Goal: Task Accomplishment & Management: Complete application form

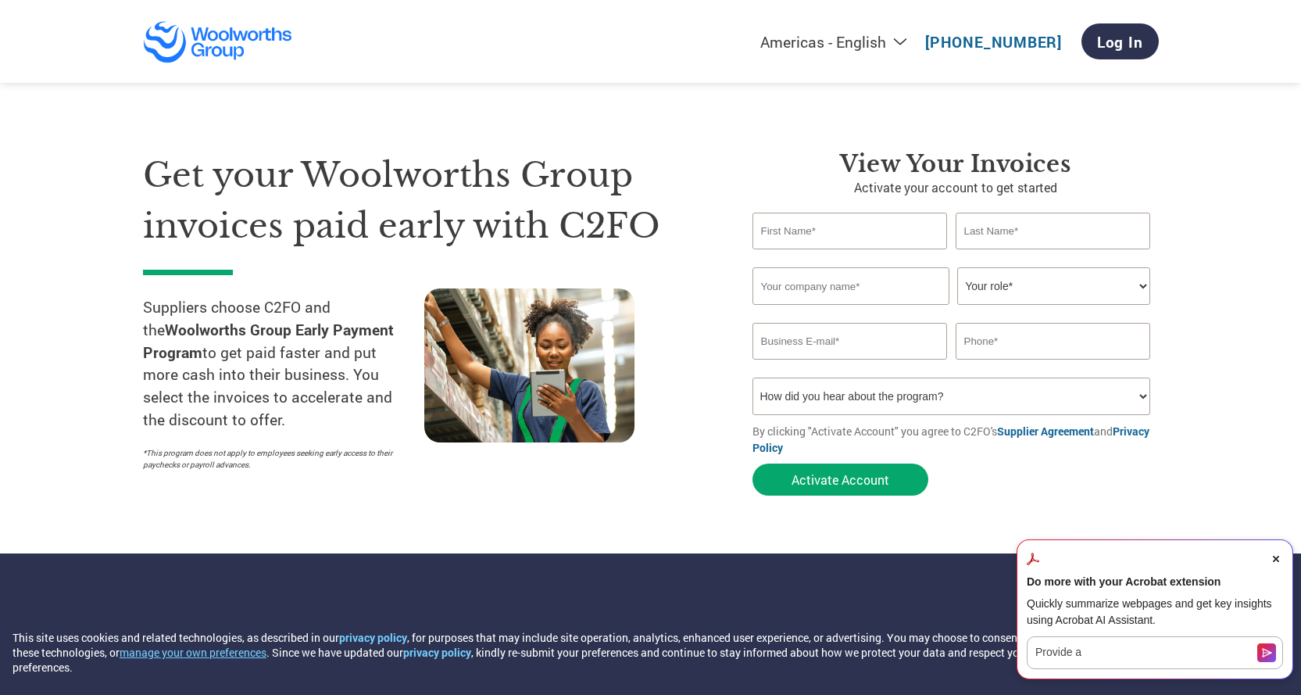
click at [806, 238] on input "text" at bounding box center [849, 231] width 195 height 37
type input "Mara"
type input "[PERSON_NAME]"
type input "M & G Vizzarri Pty Ltd"
type input "mara@vizzarri.com.au"
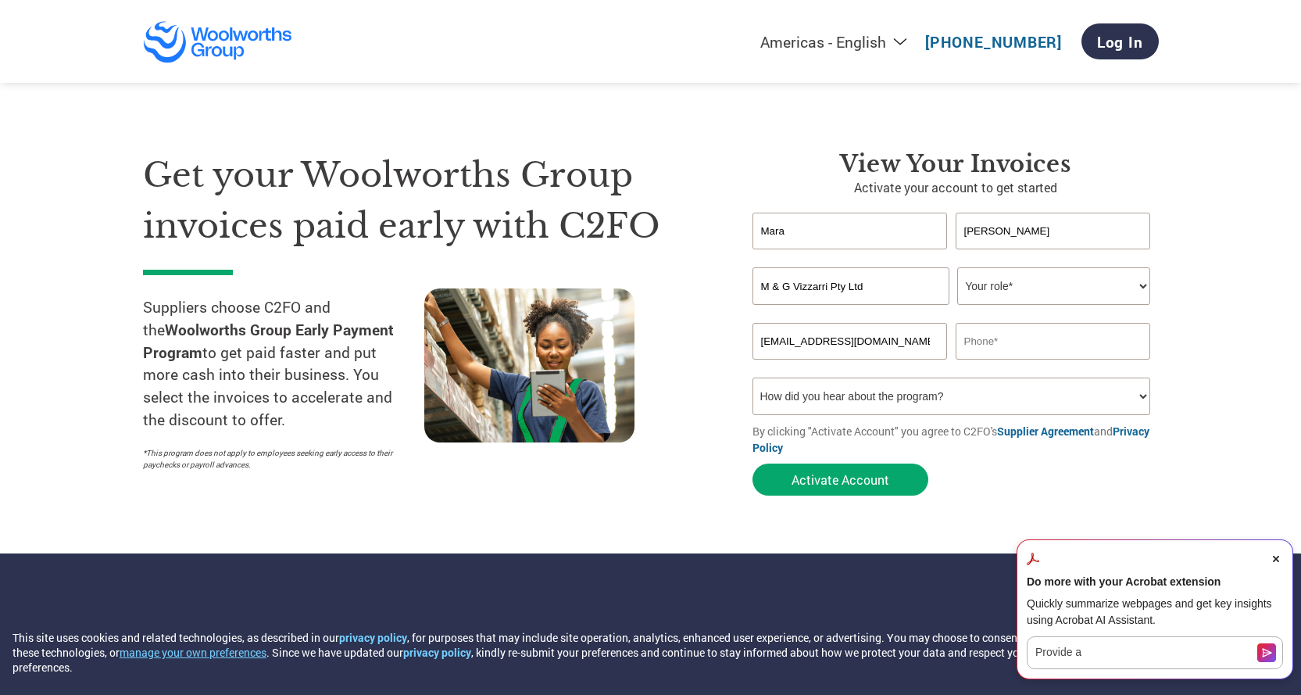
type input "0359426217"
drag, startPoint x: 888, startPoint y: 288, endPoint x: 724, endPoint y: 289, distance: 163.3
click at [724, 289] on div "Get your Woolworths Group invoices paid early with C2FO Suppliers choose C2FO a…" at bounding box center [651, 296] width 1016 height 416
type input "VBA Farming Pty Ltd"
click at [1131, 288] on select "Your role* CFO Controller Credit Manager Finance Director Treasurer CEO Preside…" at bounding box center [1053, 286] width 193 height 38
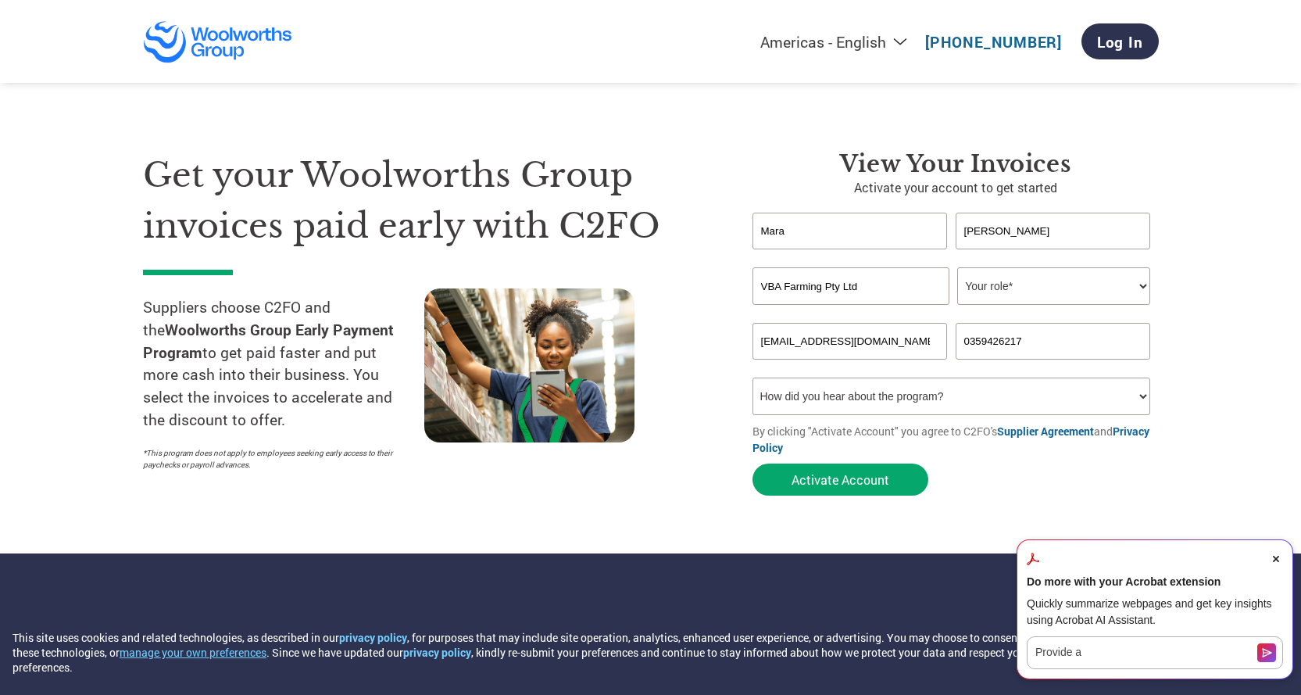
select select "FINANCE_DIRECTOR"
click at [957, 267] on select "Your role* CFO Controller Credit Manager Finance Director Treasurer CEO Preside…" at bounding box center [1053, 286] width 193 height 38
click at [876, 338] on input "mara@vizzarri.com.au" at bounding box center [849, 341] width 195 height 37
drag, startPoint x: 872, startPoint y: 342, endPoint x: 748, endPoint y: 351, distance: 123.7
click at [748, 351] on div "View Your Invoices Activate your account to get started Mara Gigliotti Invalid …" at bounding box center [944, 326] width 430 height 353
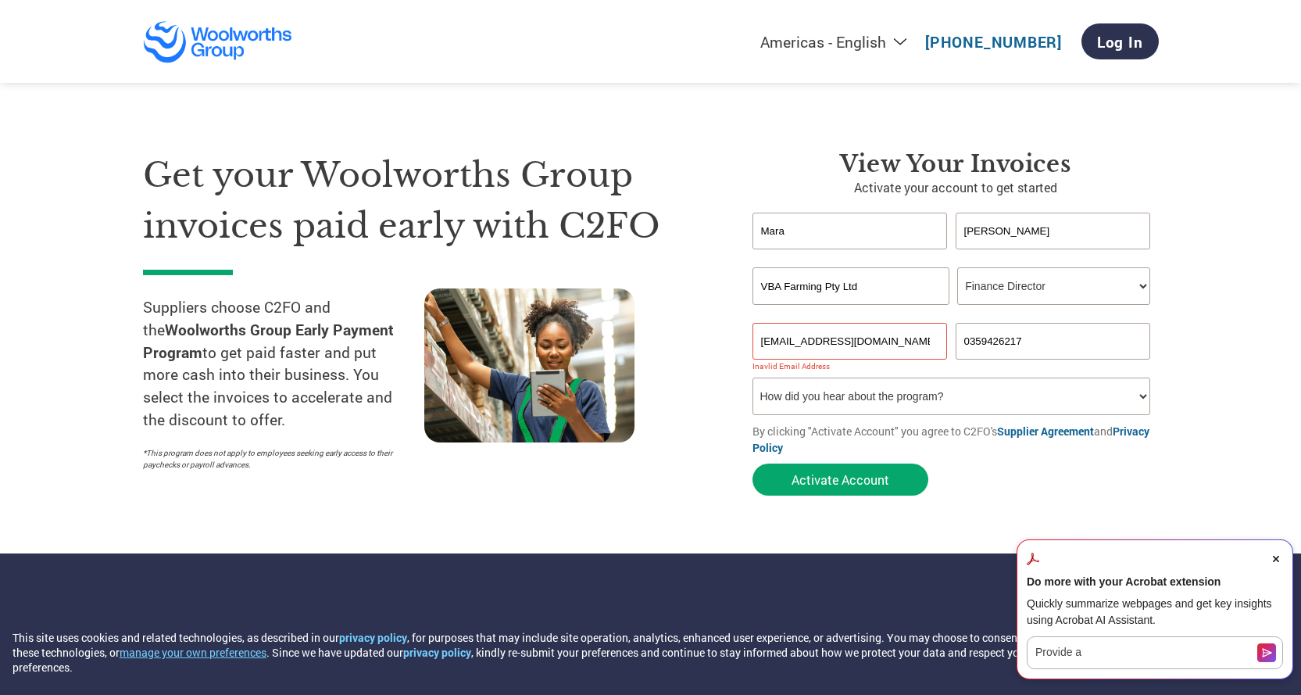
type input "mara@vbafarming.com.au"
click at [932, 396] on select "How did you hear about the program? Received a letter Email Social Media Online…" at bounding box center [951, 396] width 398 height 38
select select "Email"
click at [752, 377] on select "How did you hear about the program? Received a letter Email Social Media Online…" at bounding box center [951, 396] width 398 height 38
click at [896, 341] on input "mara@vbafarming.com.au" at bounding box center [849, 341] width 195 height 37
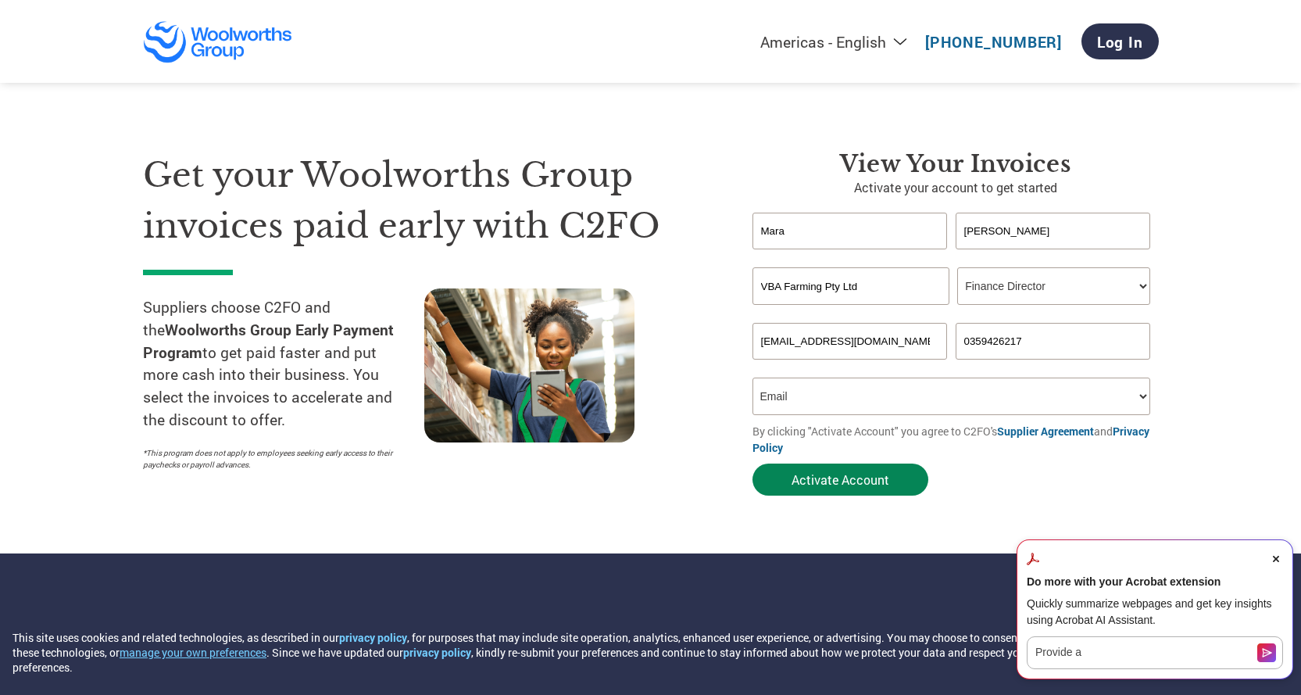
click at [865, 477] on button "Activate Account" at bounding box center [840, 479] width 176 height 32
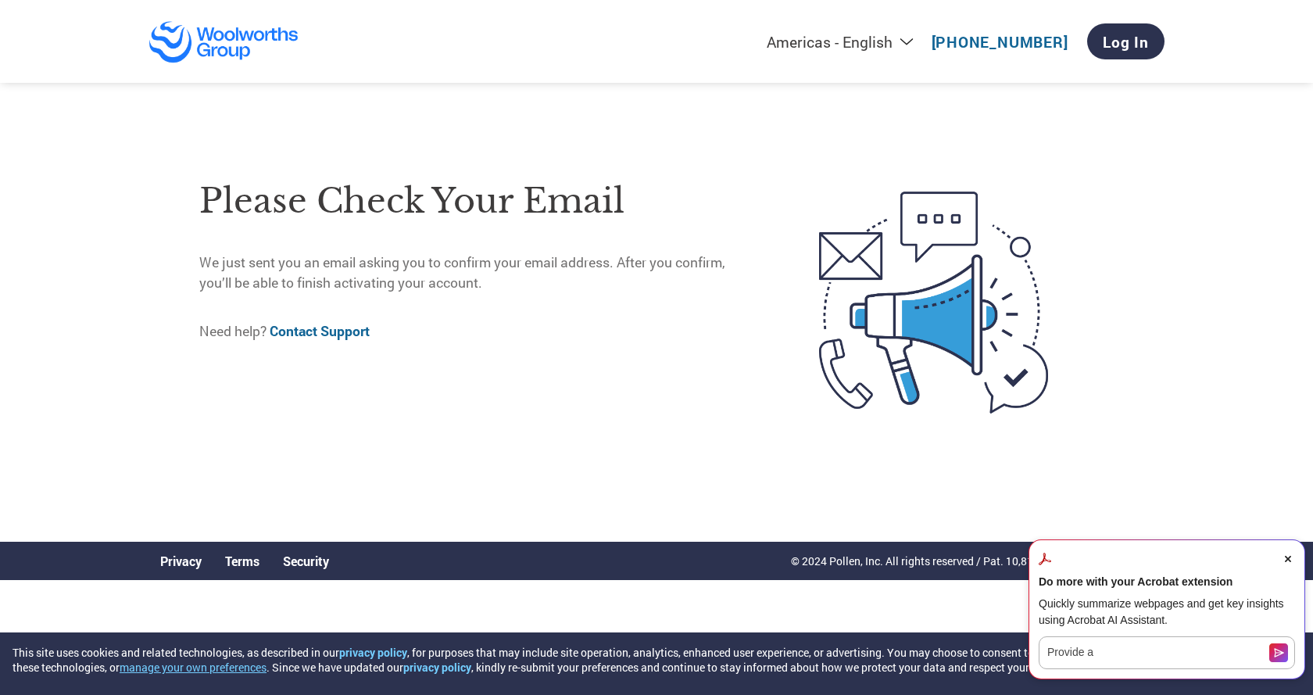
click at [1289, 557] on icon "Close Acrobat AI Assistant Dialog" at bounding box center [1287, 558] width 6 height 6
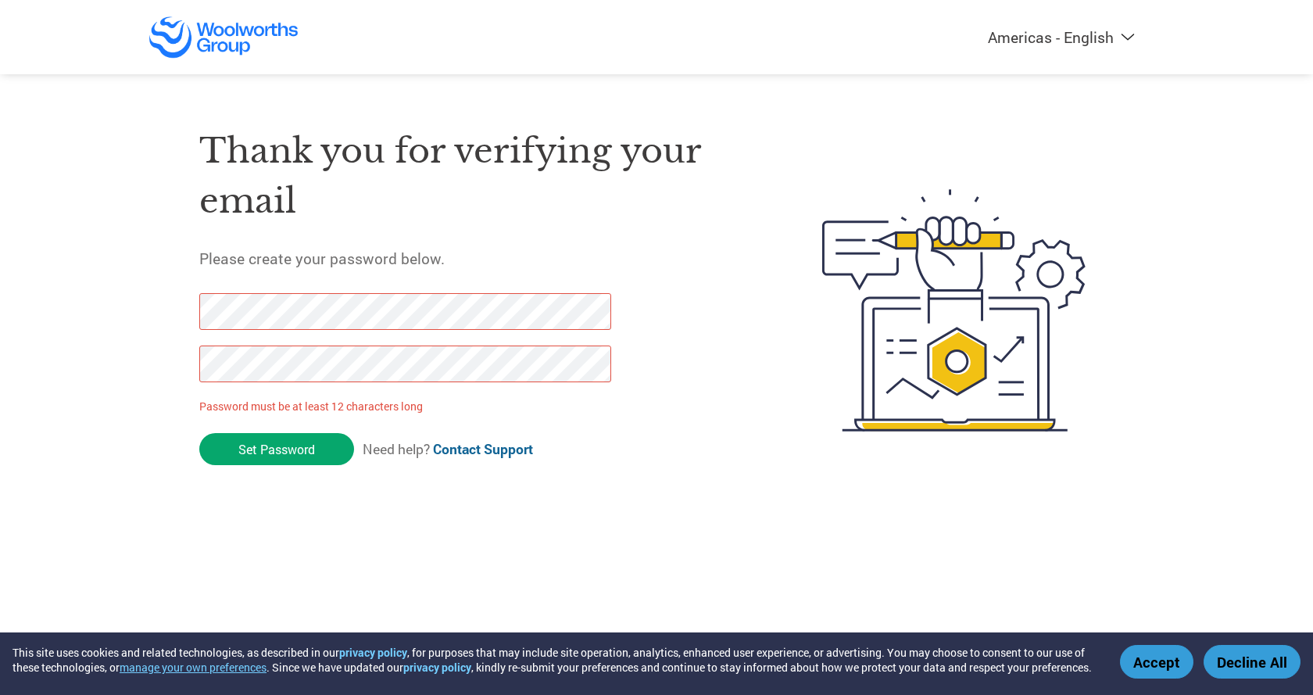
click at [5, 301] on div "Americas - English Américas - Español [GEOGRAPHIC_DATA] - Português Amériques -…" at bounding box center [656, 247] width 1313 height 495
click at [277, 445] on input "Set Password" at bounding box center [276, 449] width 155 height 32
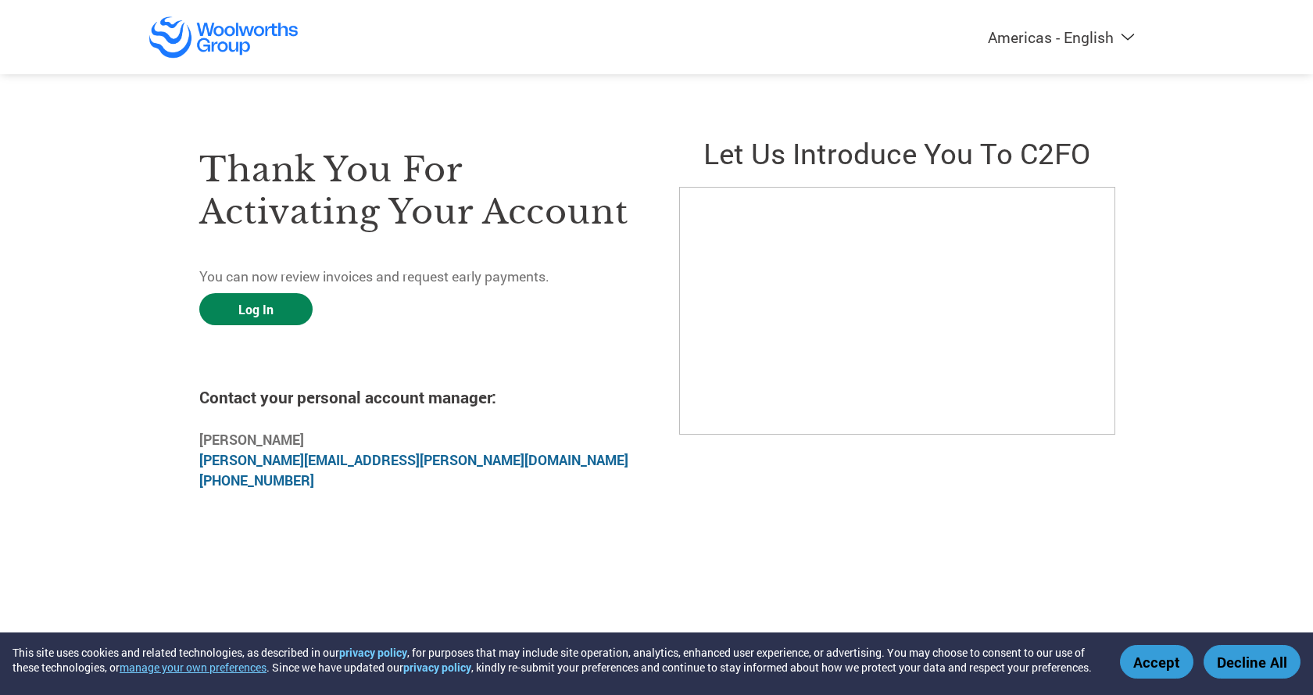
click at [259, 314] on link "Log In" at bounding box center [255, 309] width 113 height 32
